Goal: Information Seeking & Learning: Learn about a topic

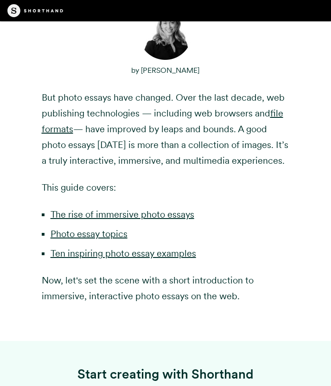
scroll to position [329, 0]
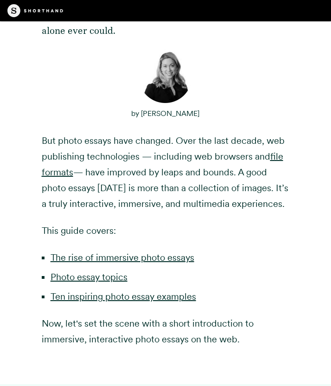
scroll to position [517, 0]
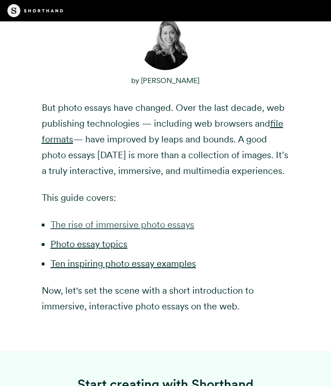
click at [165, 219] on link "The rise of immersive photo essays" at bounding box center [123, 224] width 144 height 11
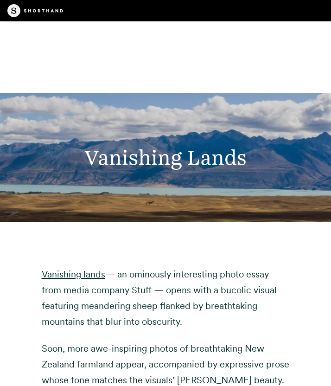
scroll to position [4127, 0]
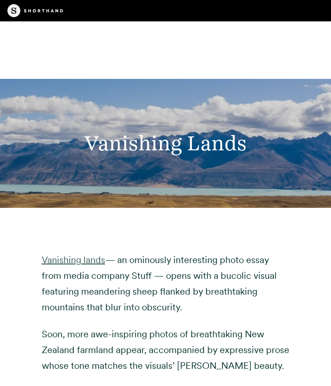
click at [98, 254] on link "Vanishing lands" at bounding box center [74, 259] width 64 height 11
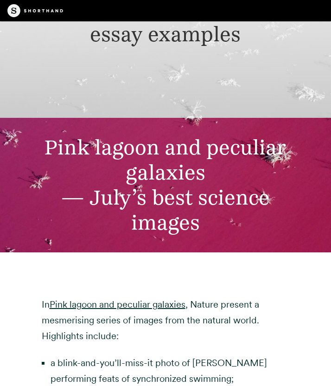
scroll to position [2736, 0]
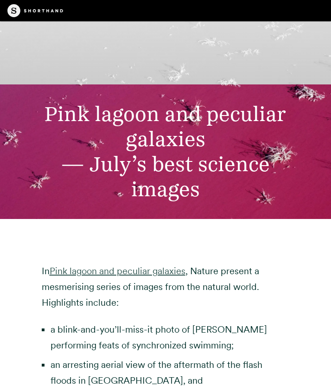
click at [158, 265] on link "Pink lagoon and peculiar galaxies" at bounding box center [118, 270] width 136 height 11
